Goal: Find specific page/section: Find specific page/section

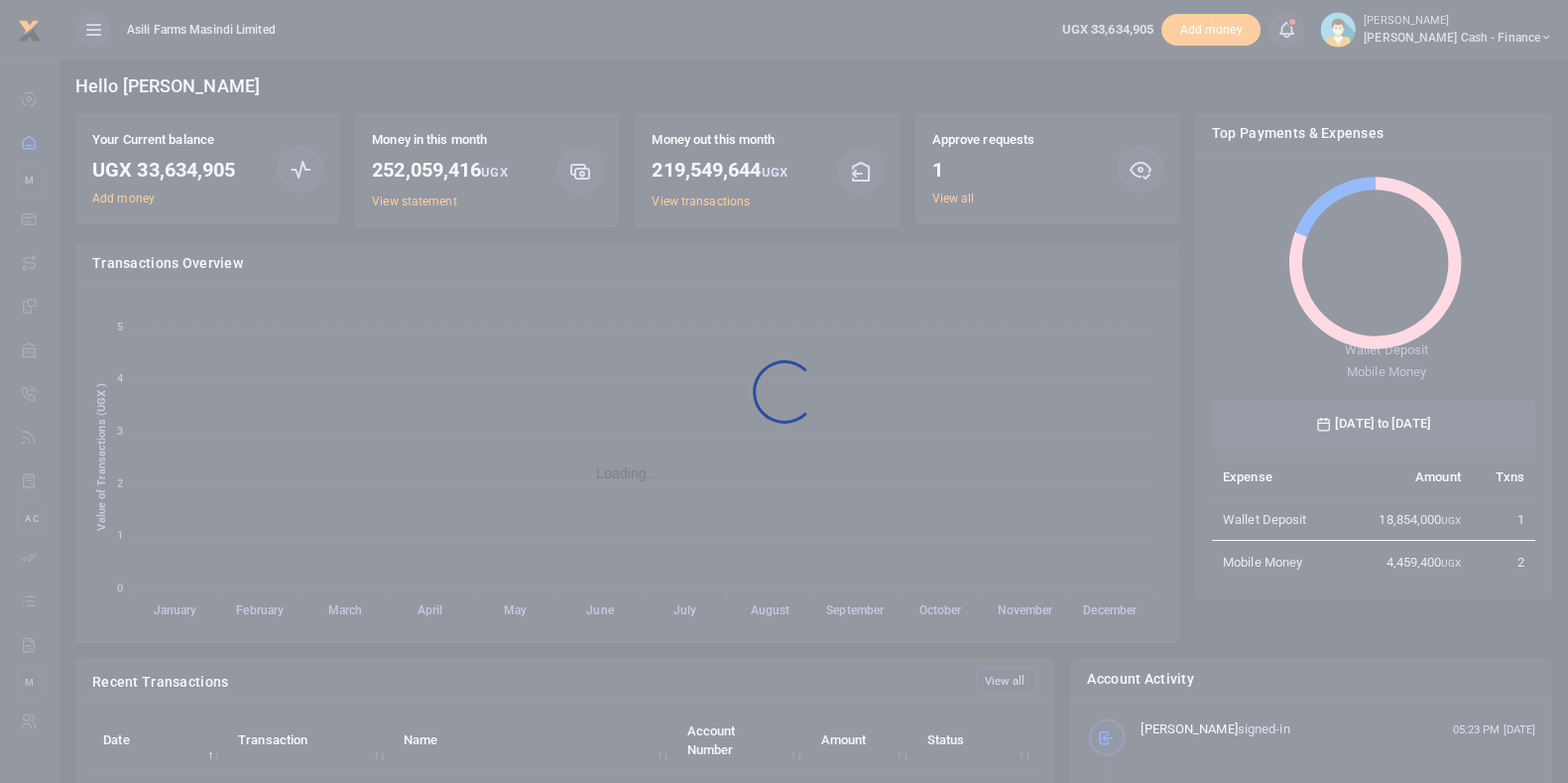
scroll to position [259, 305]
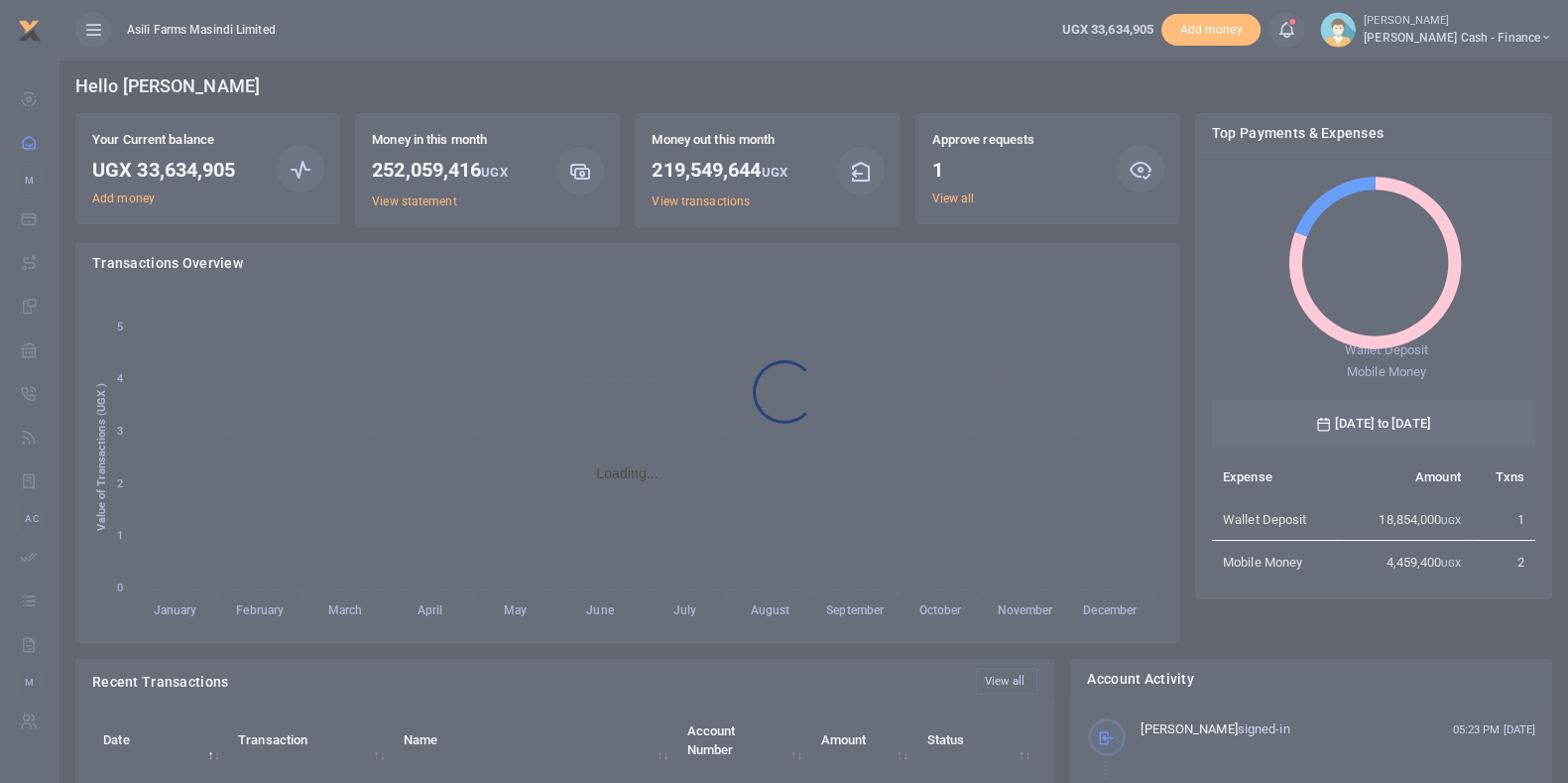
click at [951, 193] on div at bounding box center [784, 392] width 1568 height 783
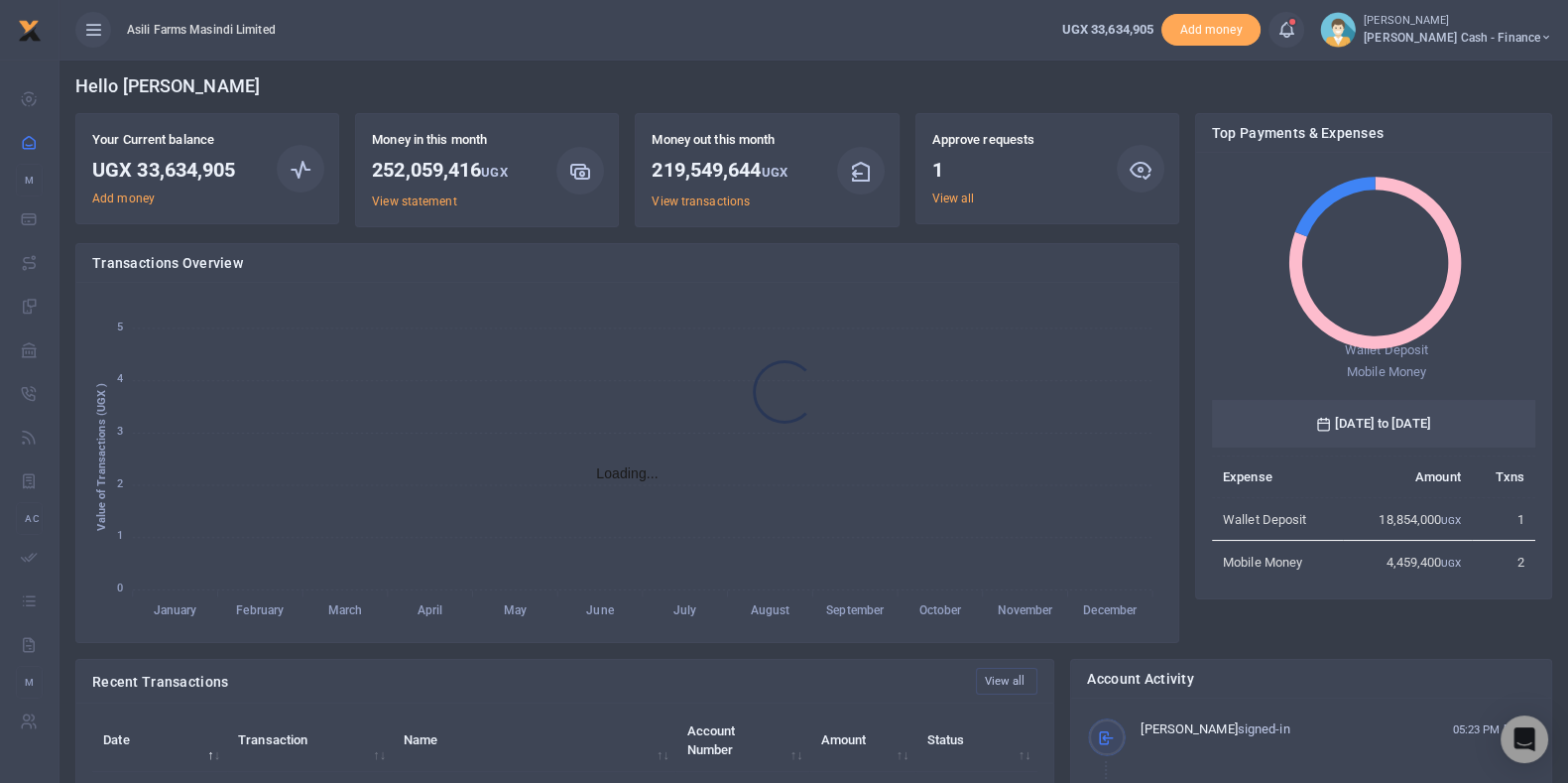
click at [952, 194] on div at bounding box center [784, 392] width 1568 height 783
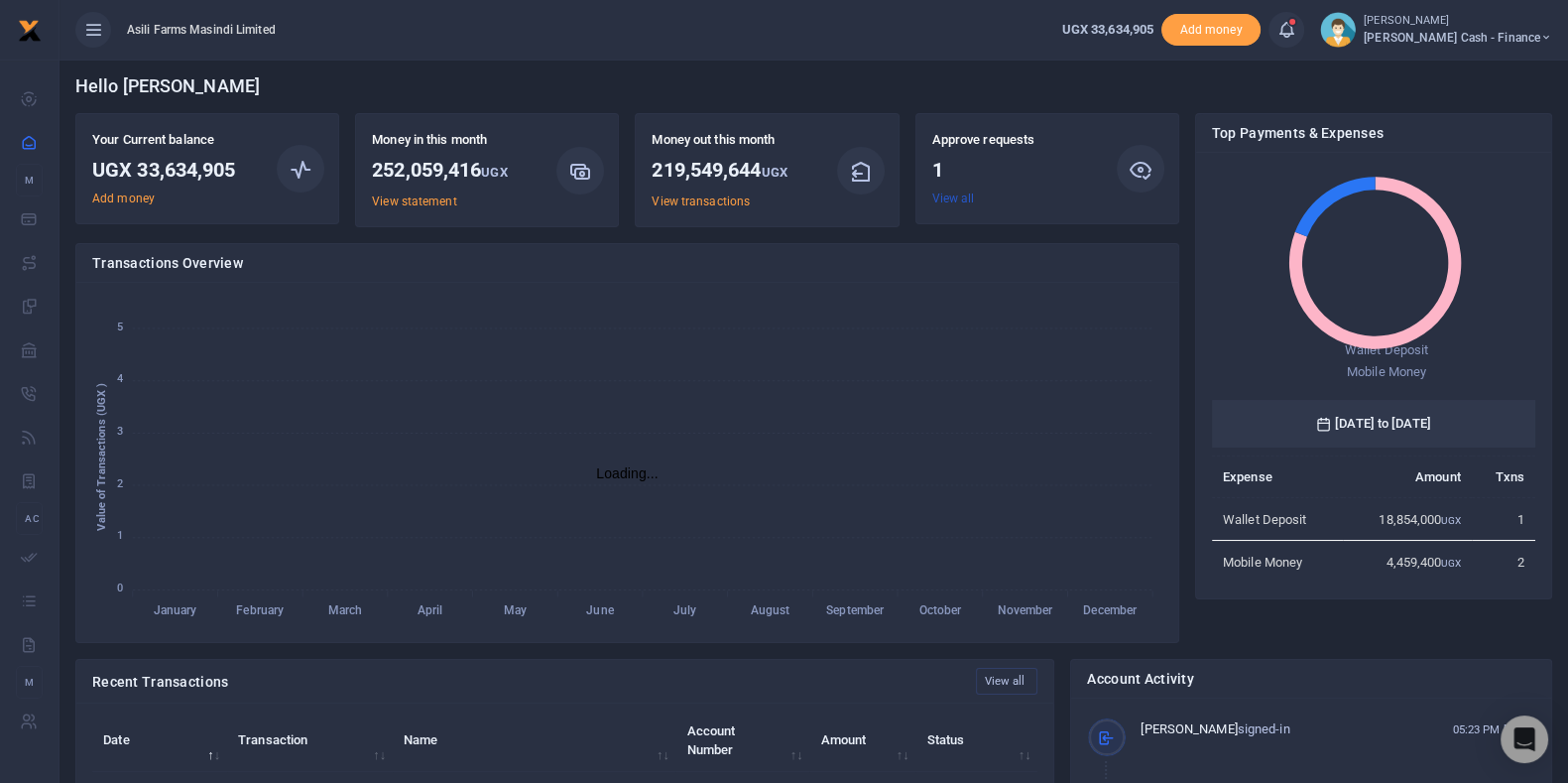
click at [955, 199] on link "View all" at bounding box center [953, 199] width 43 height 14
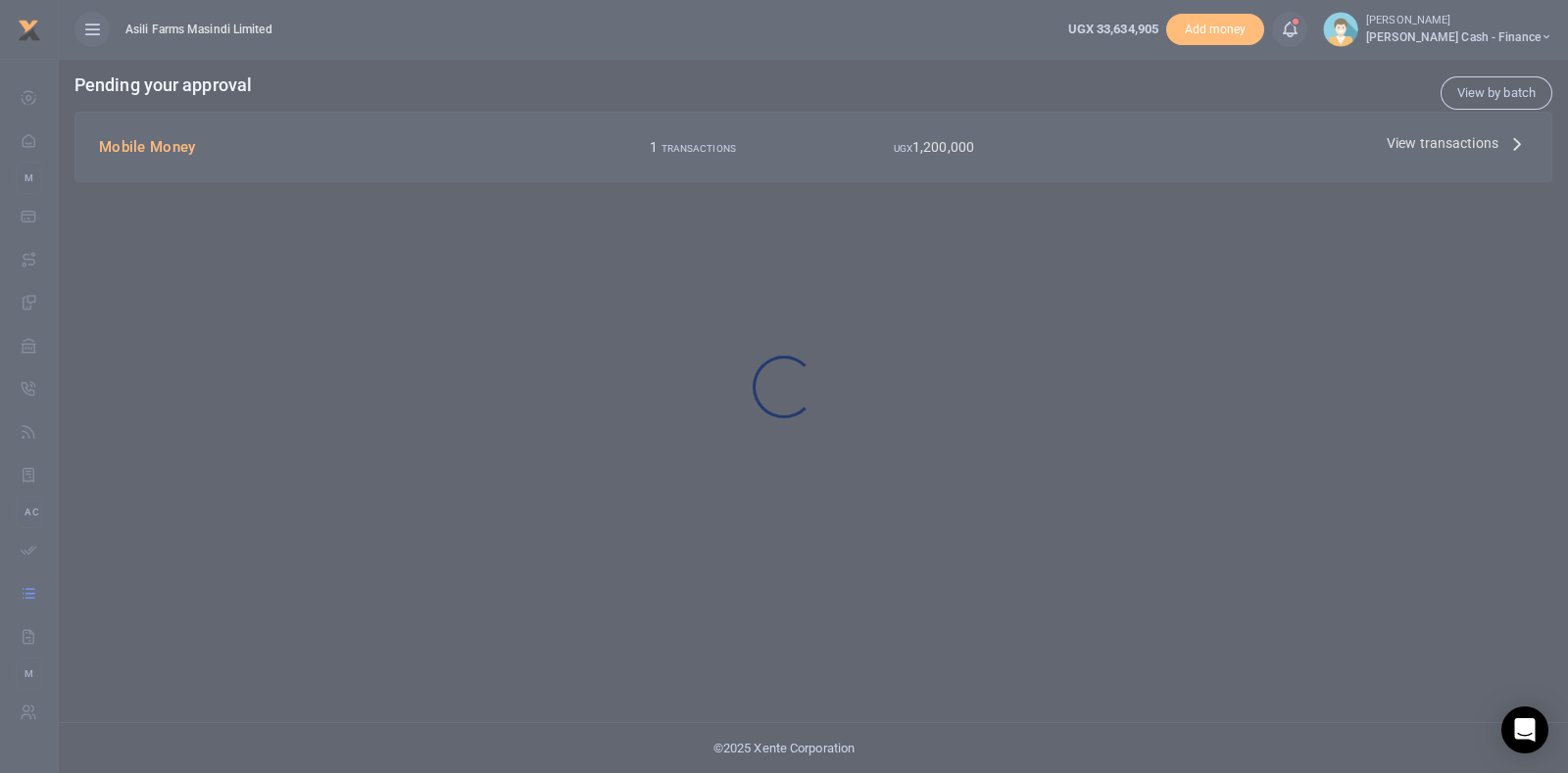
click at [1155, 164] on div at bounding box center [784, 386] width 1568 height 773
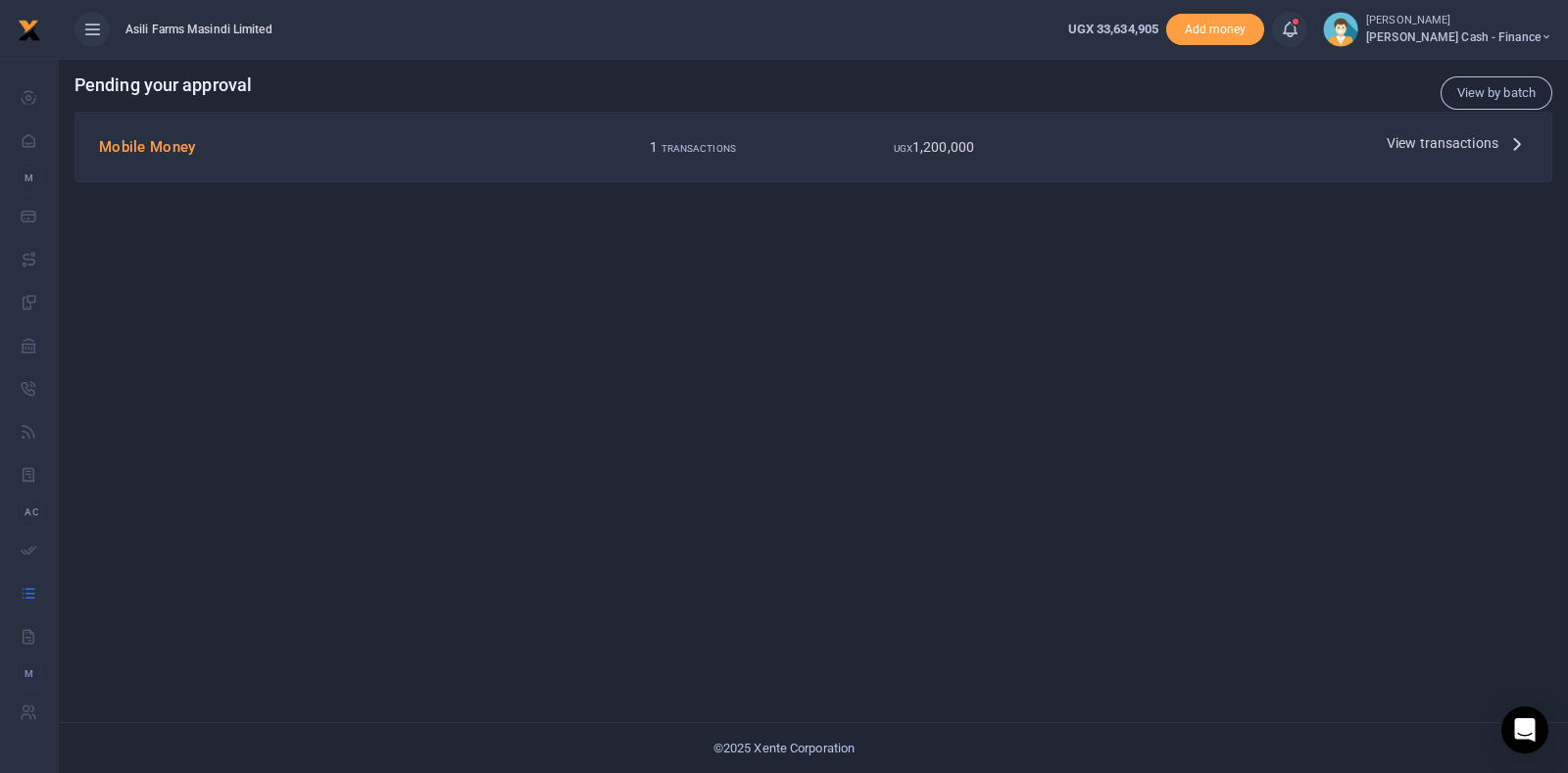
click at [1155, 164] on div at bounding box center [784, 386] width 1568 height 773
click at [1422, 140] on span "View transactions" at bounding box center [1442, 143] width 112 height 22
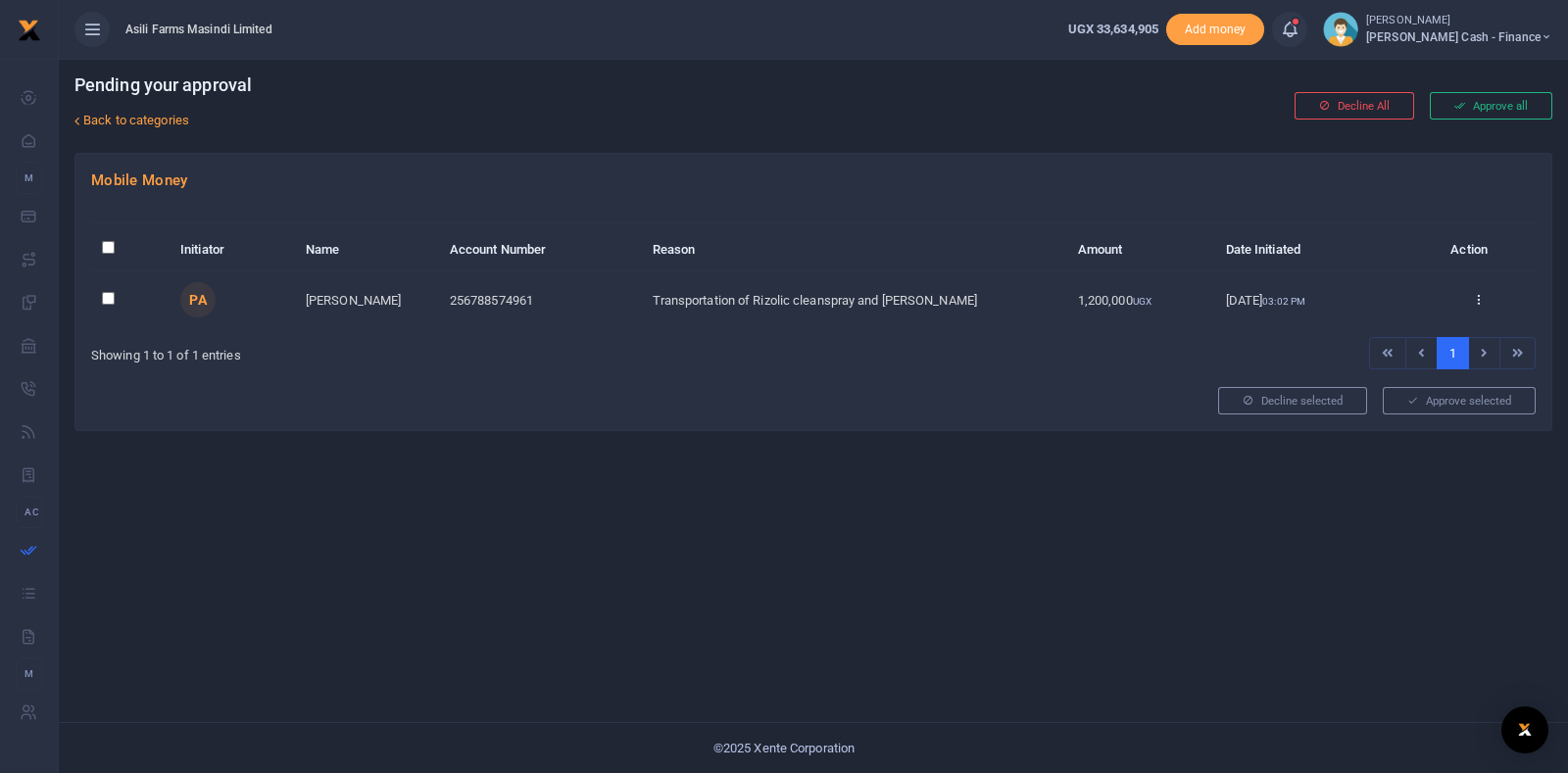
click at [98, 28] on icon at bounding box center [92, 29] width 20 height 22
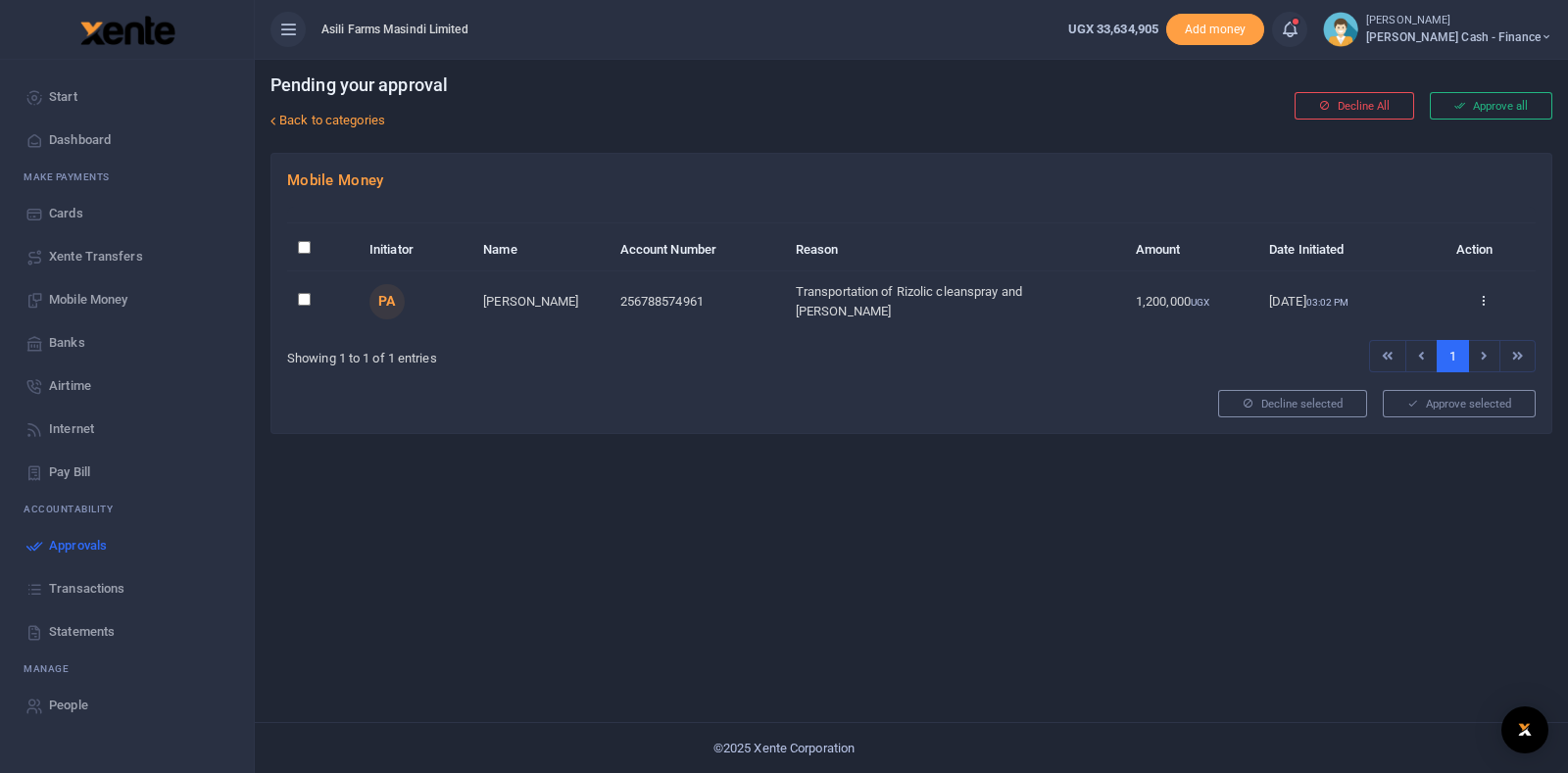
click at [115, 585] on span "Transactions" at bounding box center [86, 589] width 76 height 20
